Goal: Task Accomplishment & Management: Manage account settings

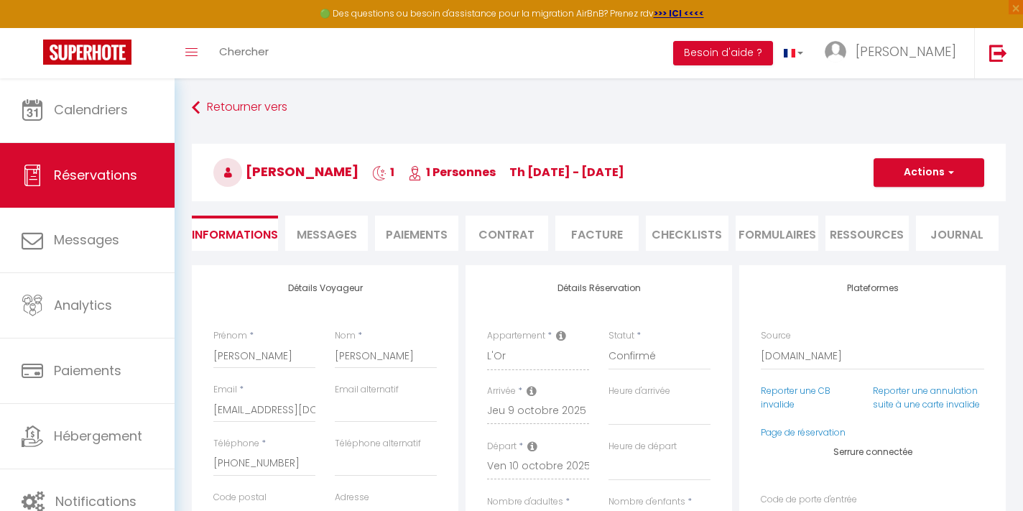
select select "US"
select select "469"
select select
select select "2"
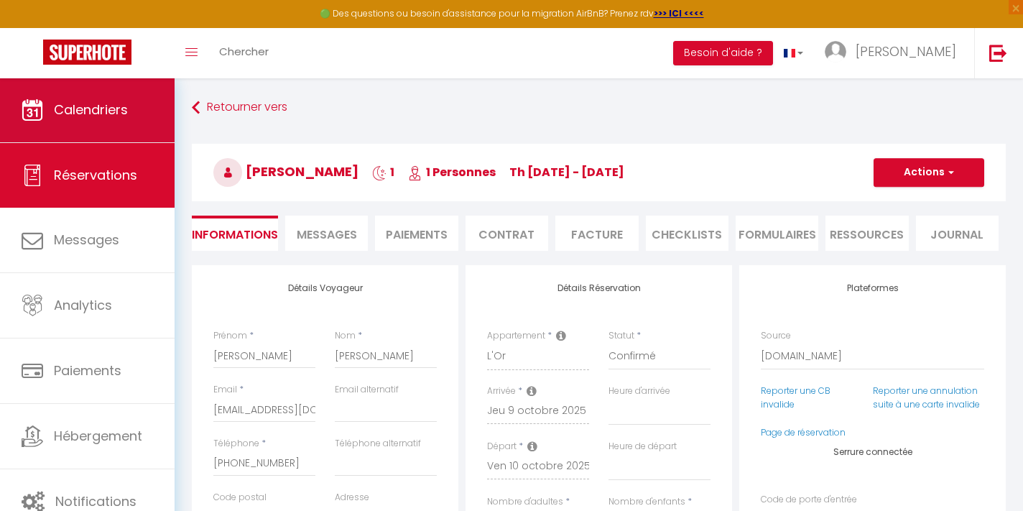
scroll to position [25, 0]
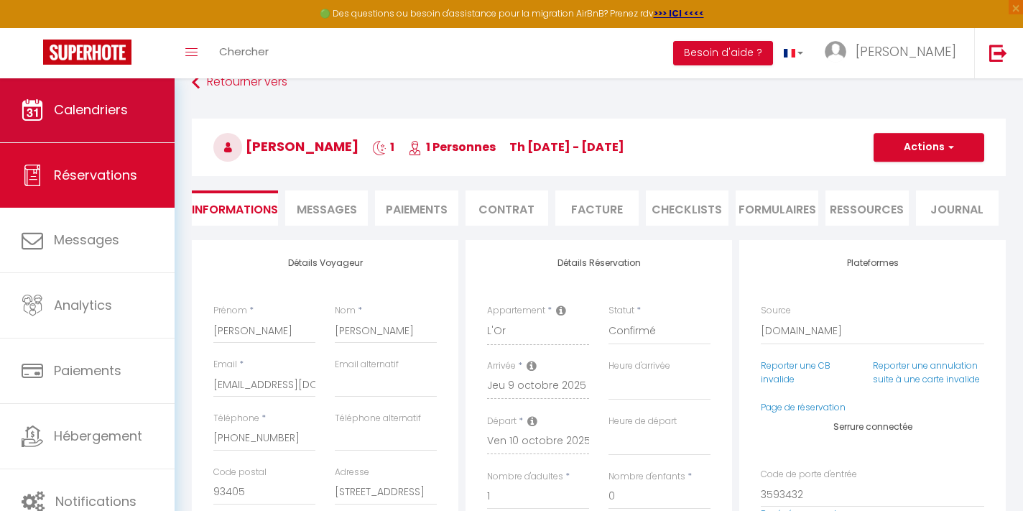
click at [77, 98] on link "Calendriers" at bounding box center [87, 110] width 175 height 65
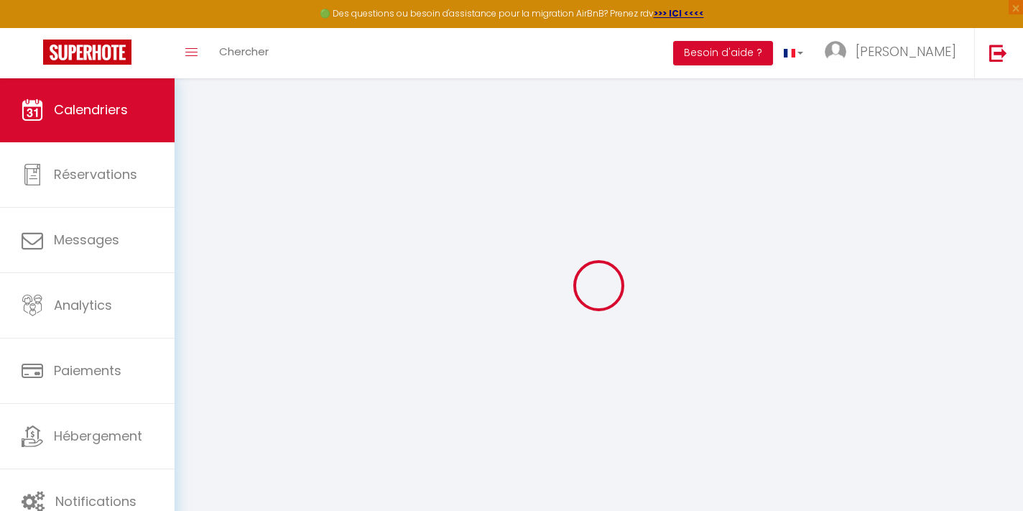
select select
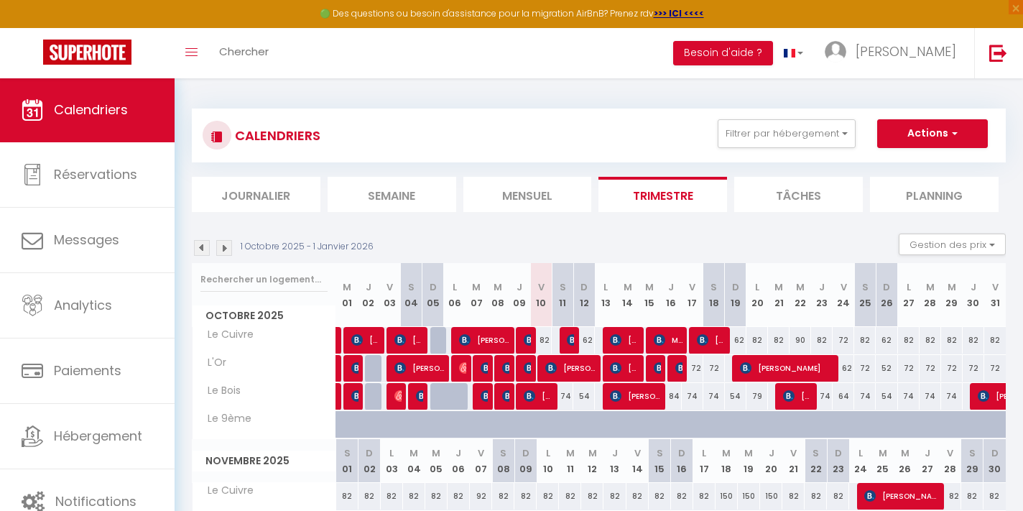
click at [535, 400] on img at bounding box center [529, 395] width 11 height 11
select select "OK"
select select "1"
select select "0"
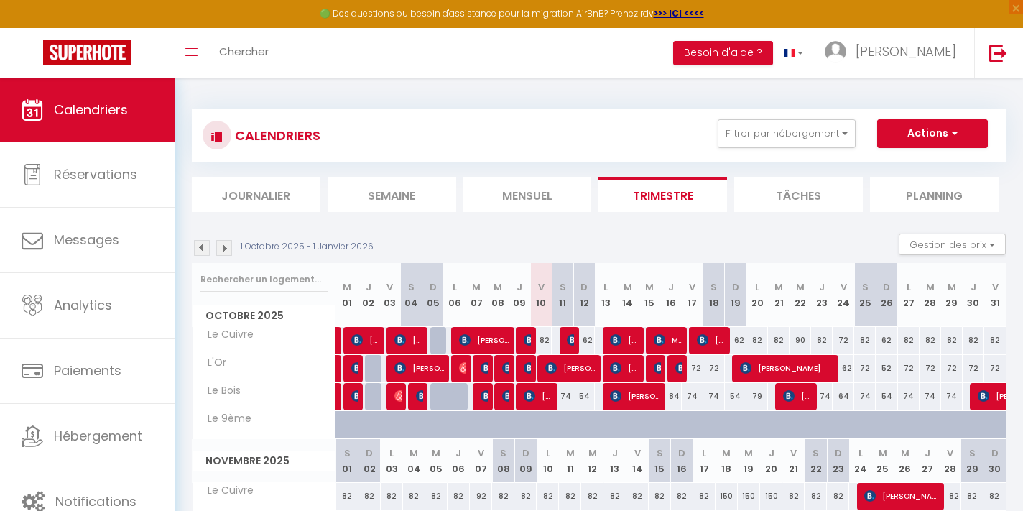
select select "1"
select select
